Goal: Transaction & Acquisition: Purchase product/service

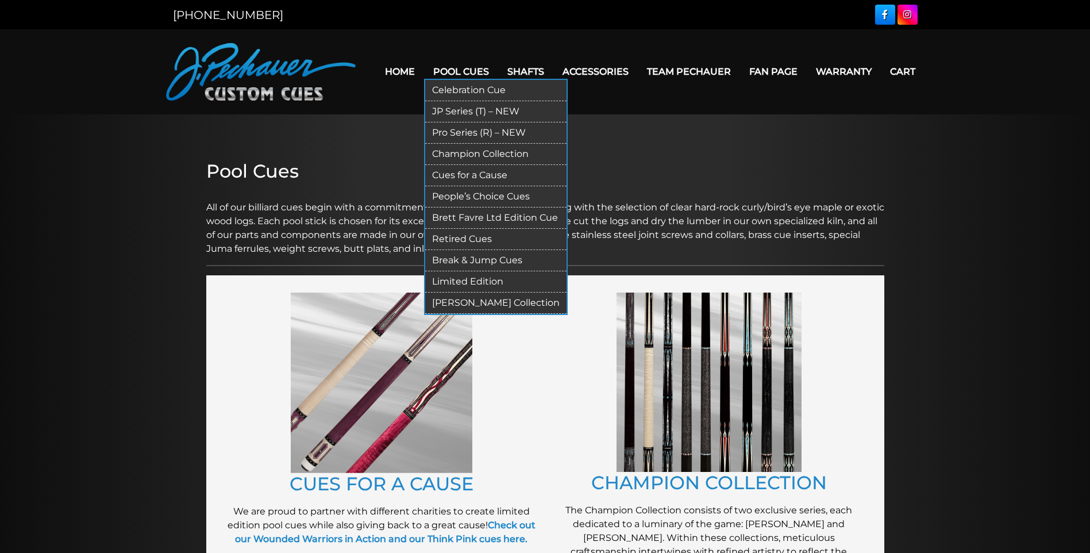
click at [462, 107] on link "JP Series (T) – NEW" at bounding box center [495, 111] width 141 height 21
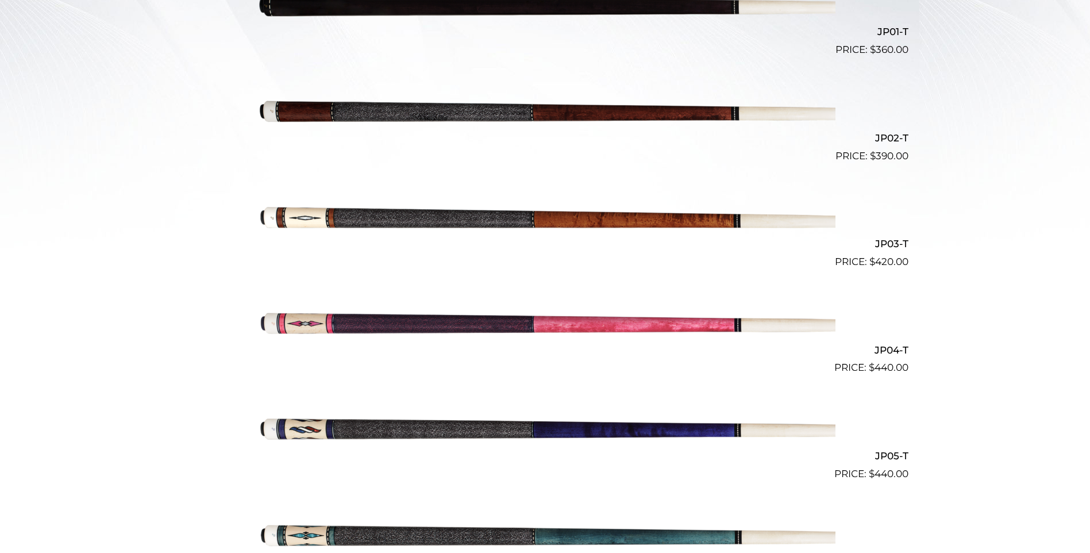
scroll to position [414, 0]
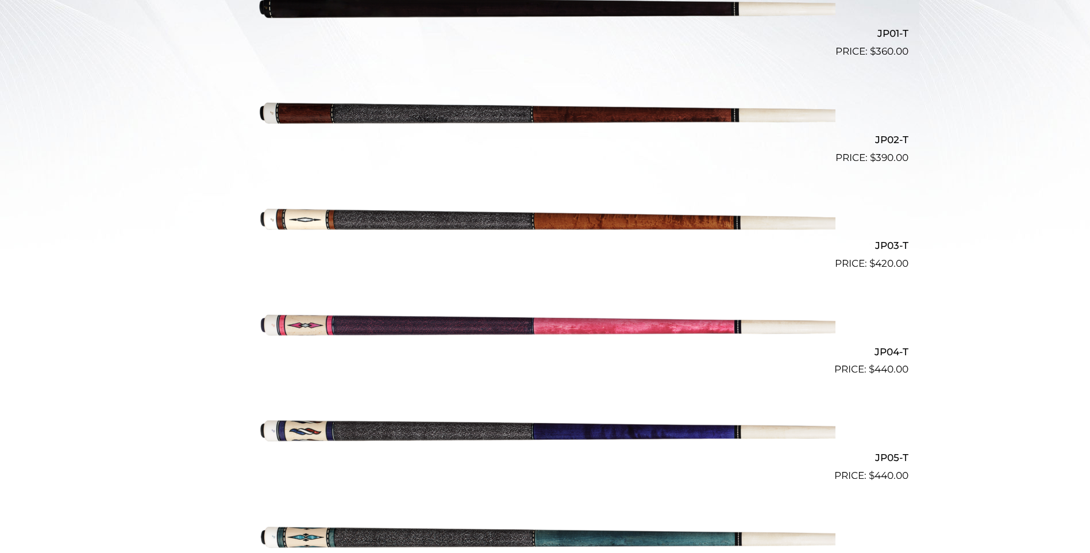
click at [490, 121] on img at bounding box center [545, 112] width 580 height 97
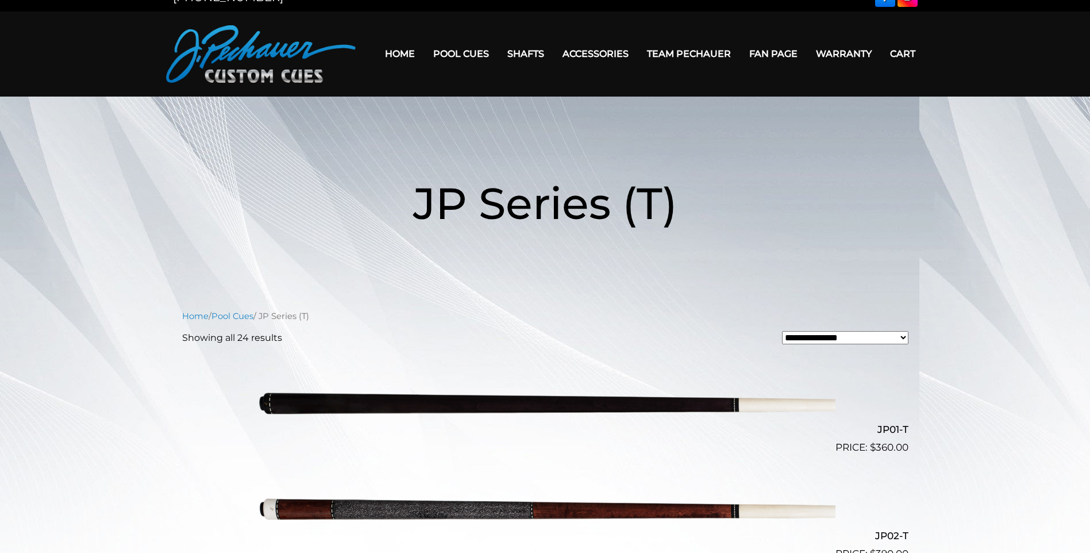
scroll to position [0, 0]
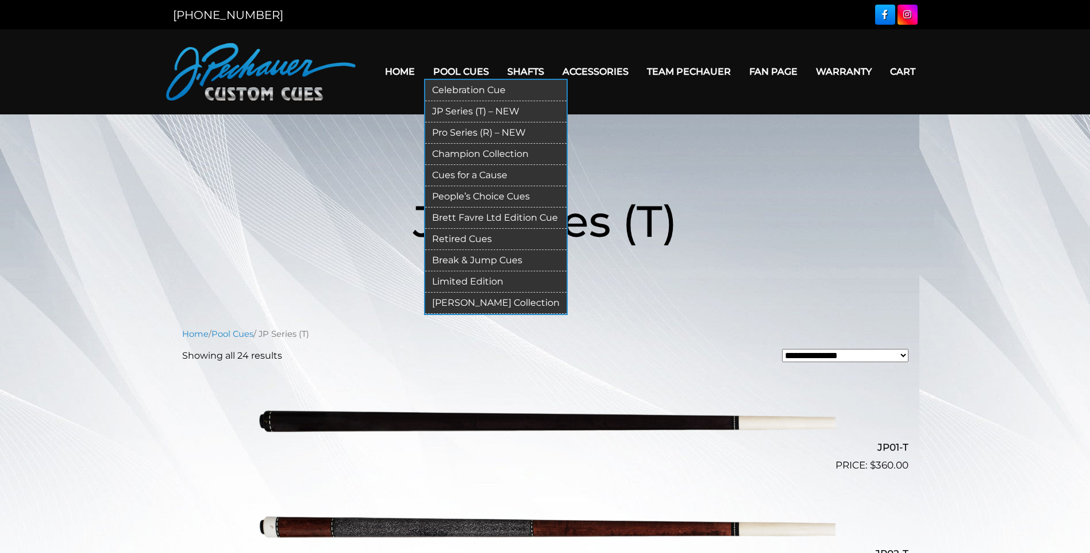
click at [444, 238] on link "Retired Cues" at bounding box center [495, 239] width 141 height 21
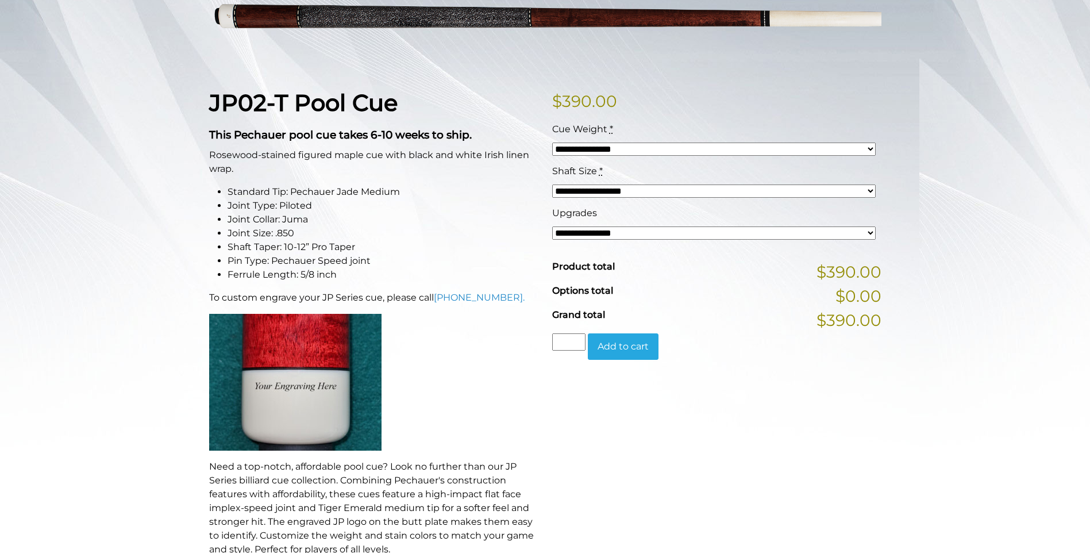
scroll to position [224, 0]
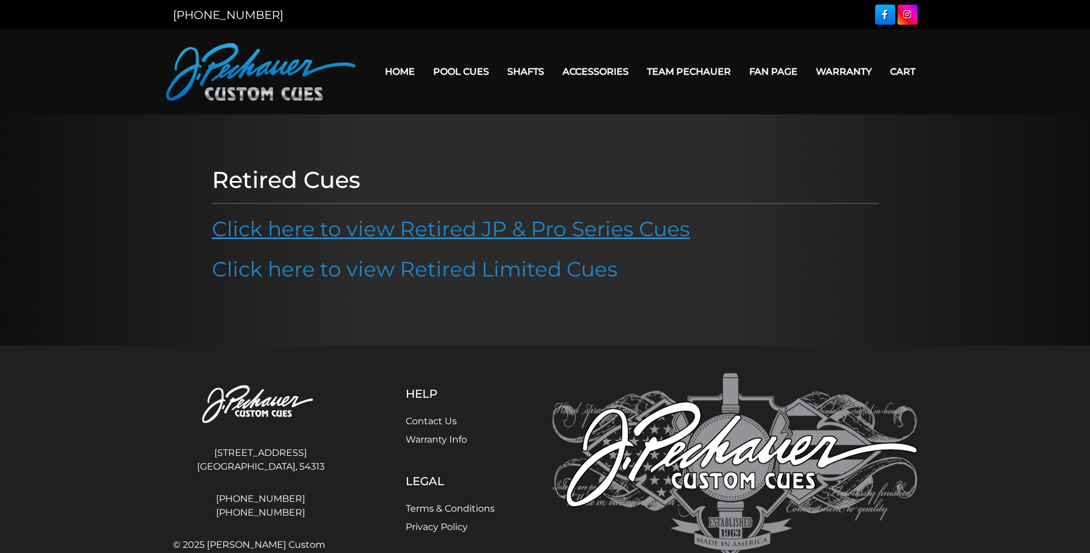
click at [386, 233] on link "Click here to view Retired JP & Pro Series Cues" at bounding box center [451, 228] width 478 height 25
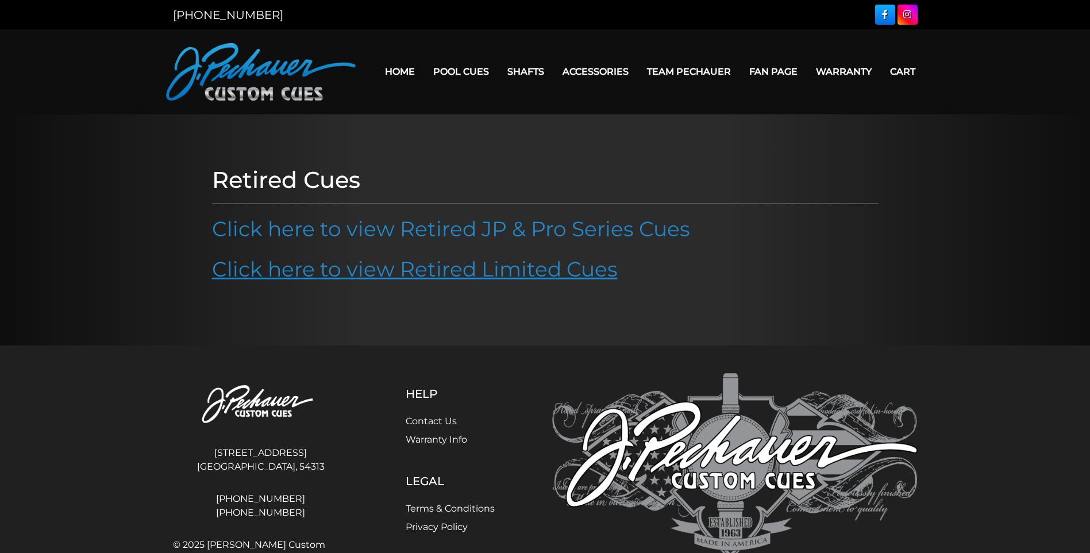
click at [457, 275] on link "Click here to view Retired Limited Cues" at bounding box center [415, 268] width 406 height 25
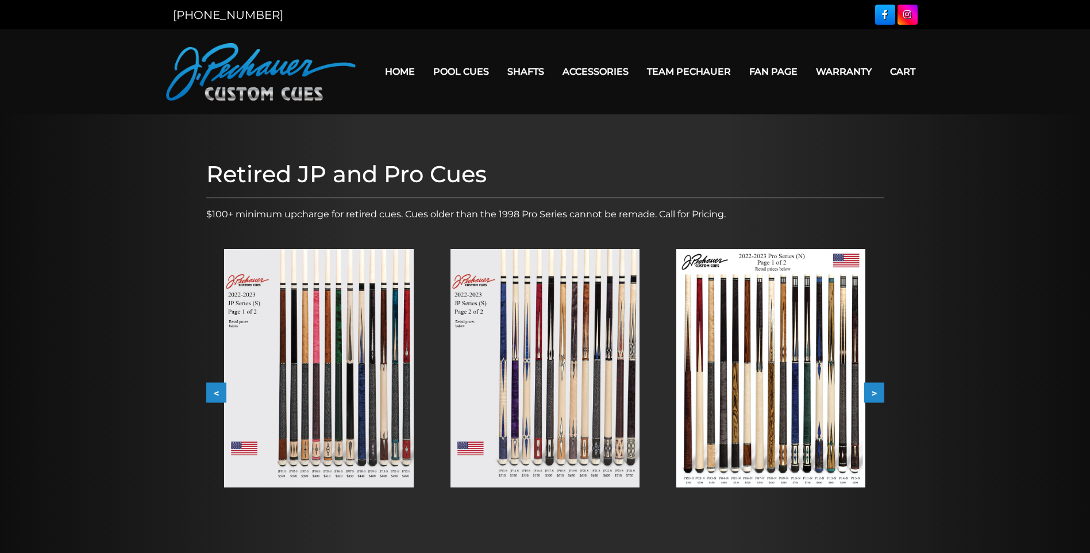
click at [876, 396] on button ">" at bounding box center [874, 393] width 20 height 20
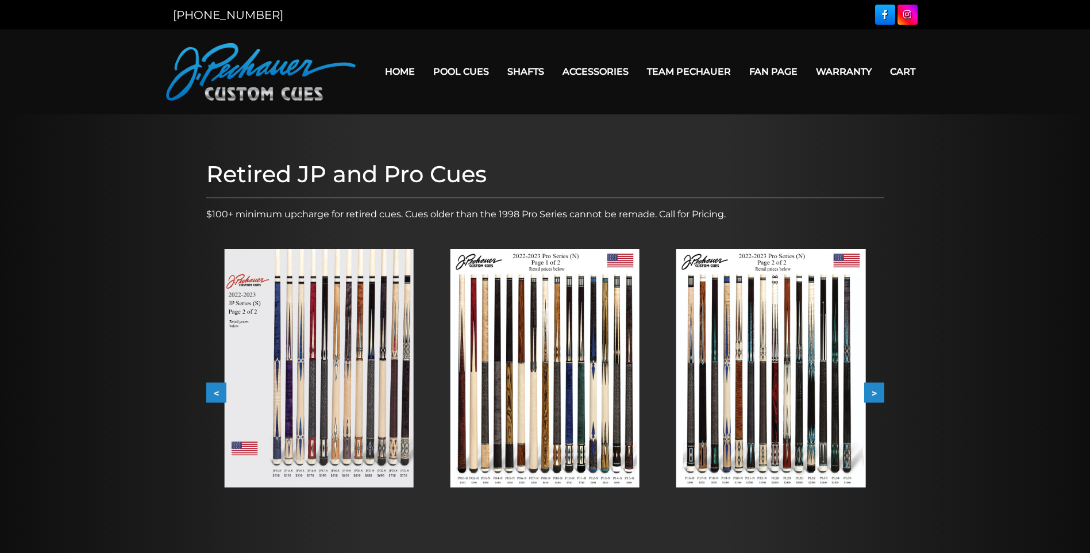
click at [214, 401] on button "<" at bounding box center [216, 393] width 20 height 20
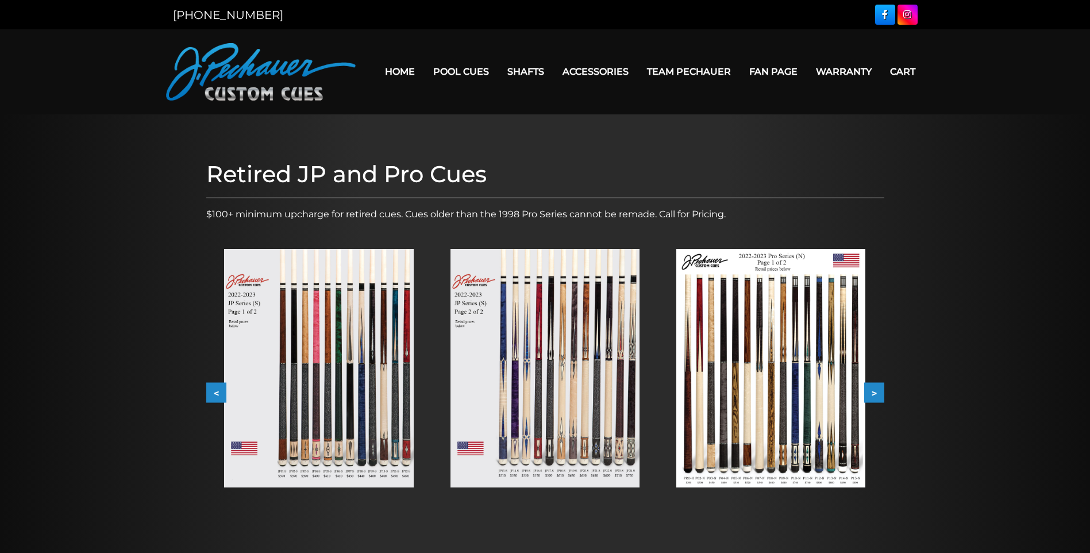
click at [303, 432] on img at bounding box center [318, 368] width 189 height 238
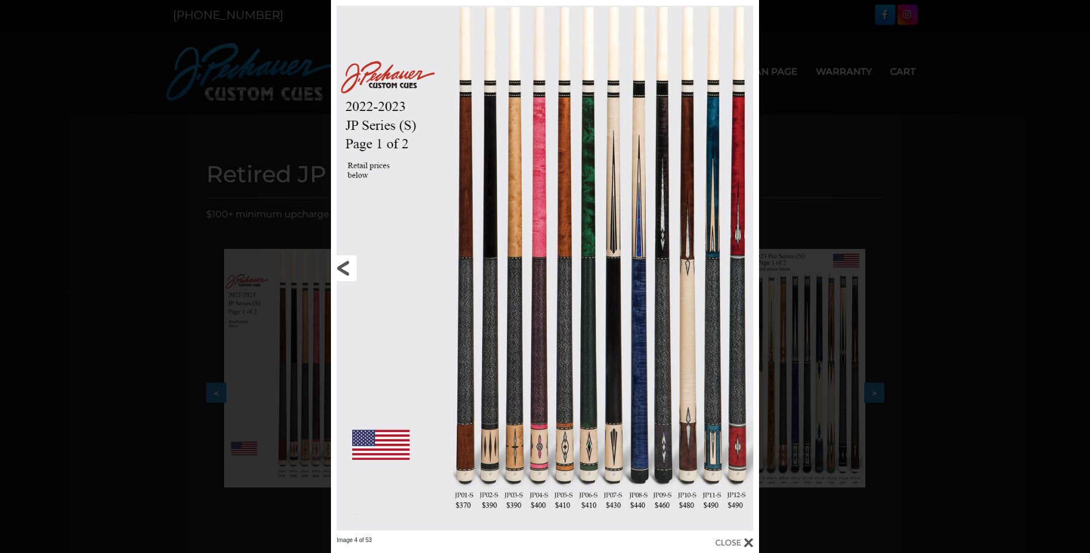
click at [398, 153] on link at bounding box center [427, 268] width 192 height 536
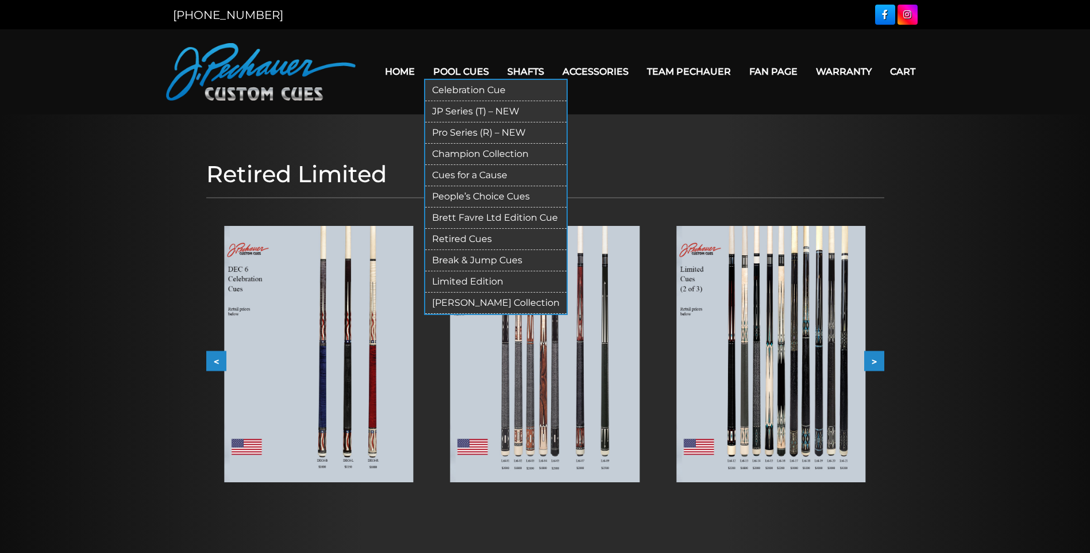
click at [467, 197] on link "People’s Choice Cues" at bounding box center [495, 196] width 141 height 21
click at [457, 74] on link "Pool Cues" at bounding box center [461, 71] width 74 height 29
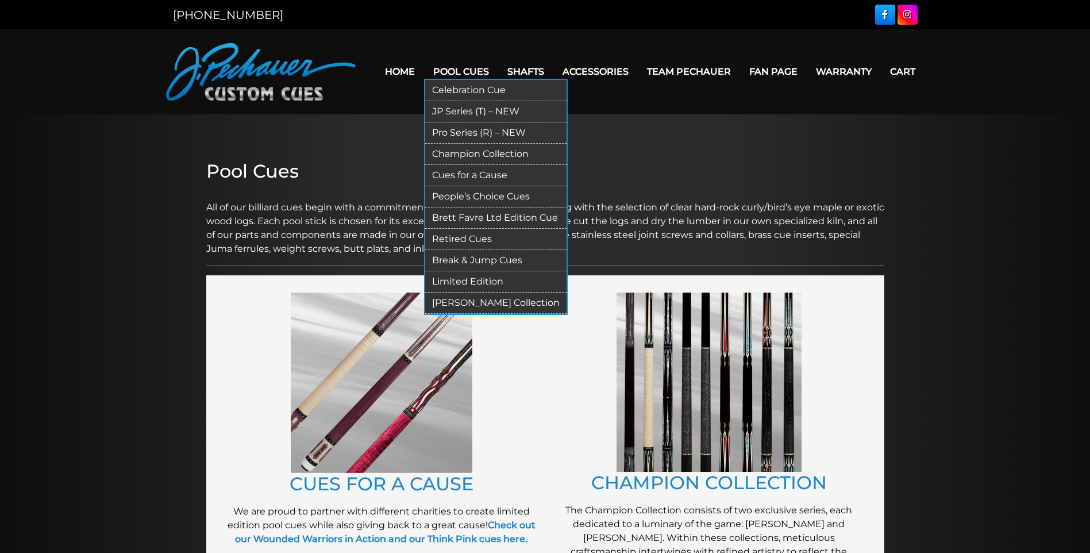
click at [490, 109] on link "JP Series (T) – NEW" at bounding box center [495, 111] width 141 height 21
click at [467, 107] on link "JP Series (T) – NEW" at bounding box center [495, 111] width 141 height 21
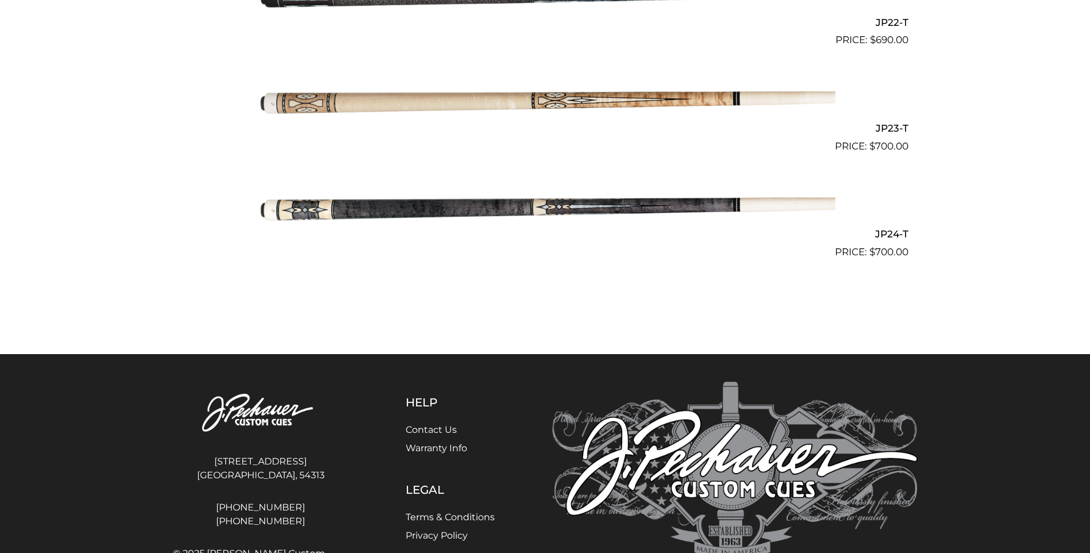
scroll to position [2713, 0]
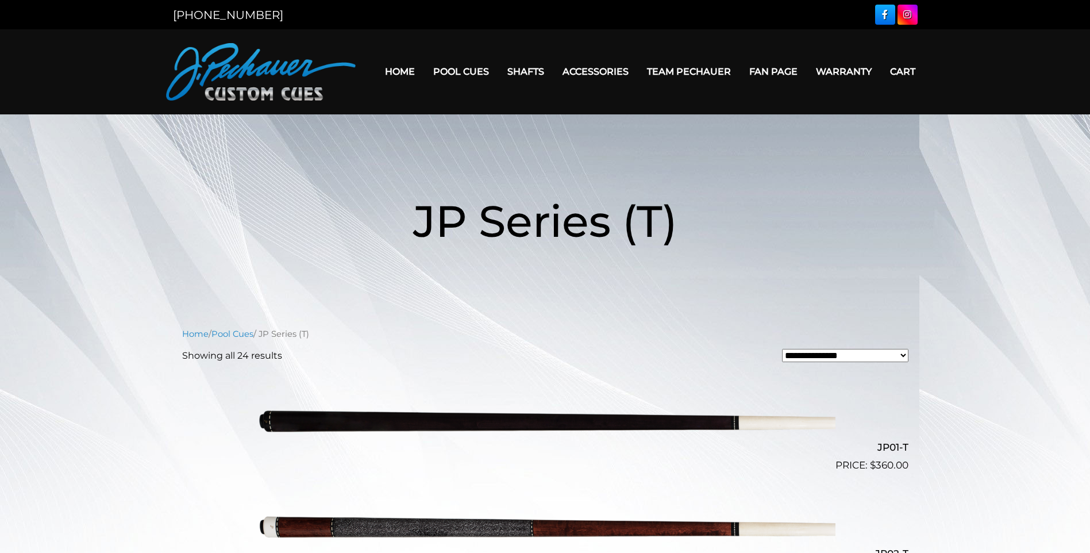
click at [738, 523] on img at bounding box center [545, 525] width 580 height 97
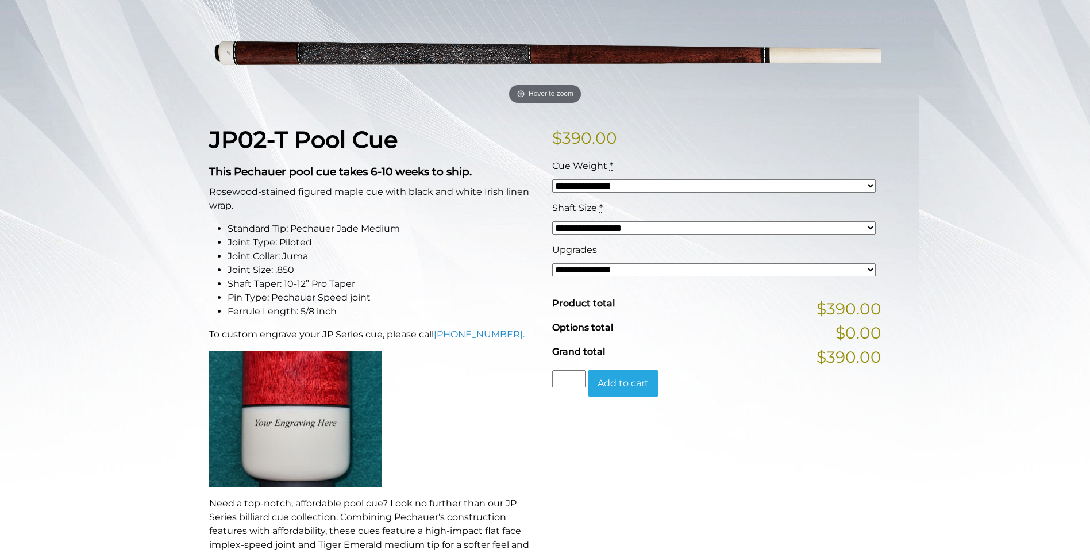
scroll to position [187, 0]
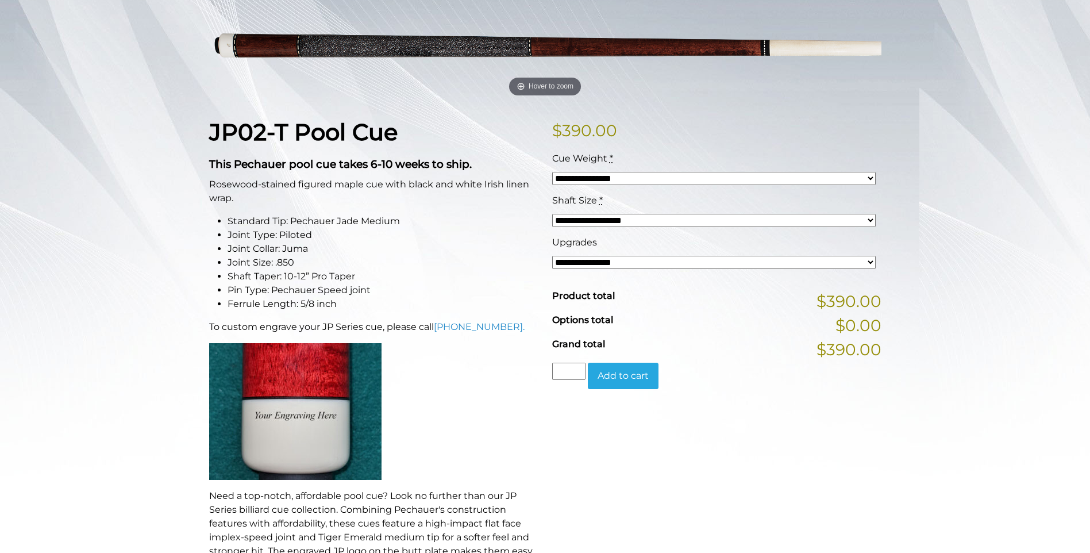
click at [594, 256] on select "**********" at bounding box center [713, 262] width 323 height 13
click at [52, 323] on div "**********" at bounding box center [545, 443] width 1090 height 952
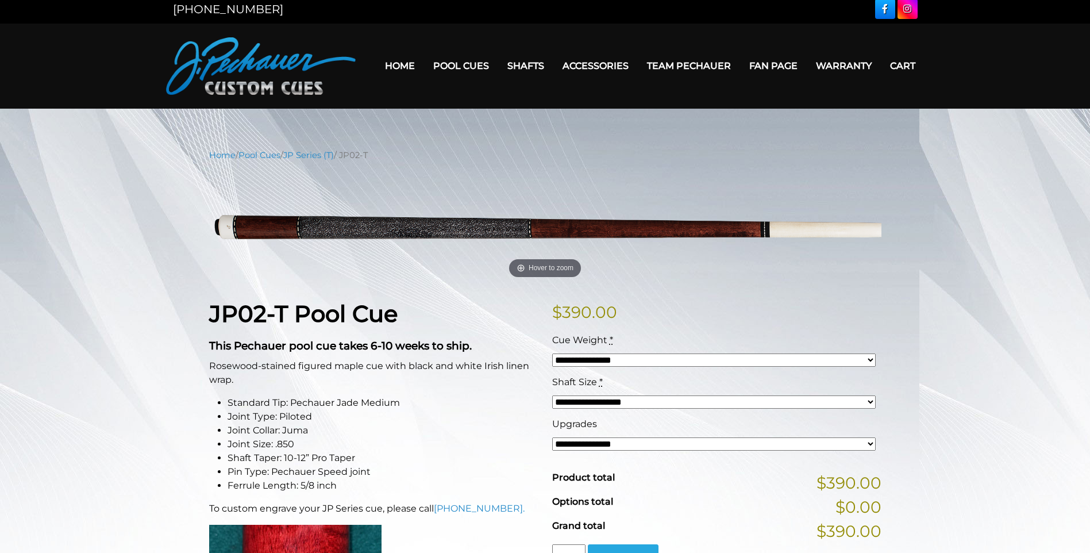
scroll to position [3, 0]
